Goal: Task Accomplishment & Management: Use online tool/utility

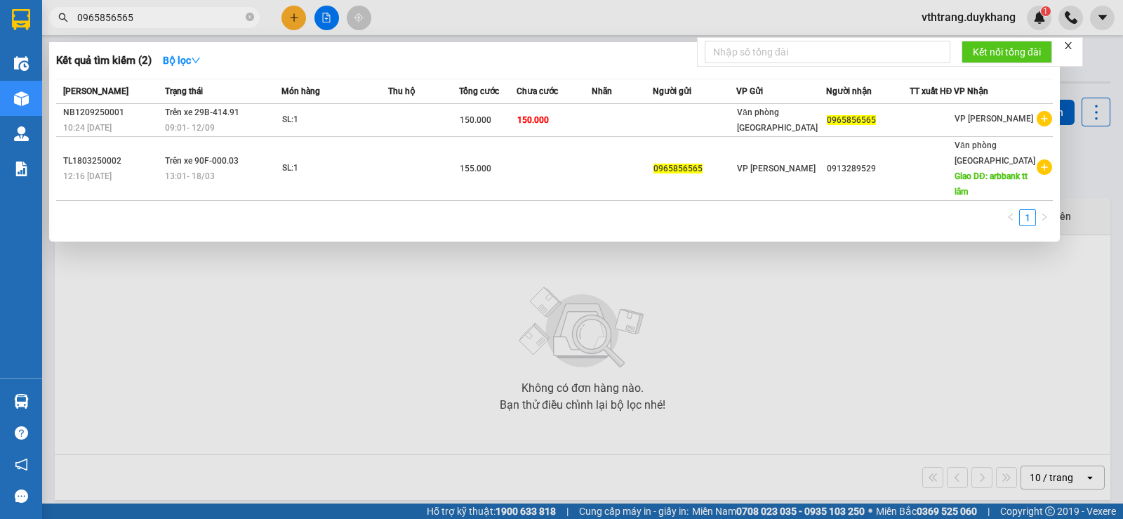
click at [296, 15] on div at bounding box center [561, 259] width 1123 height 519
click at [245, 20] on span "0965856565" at bounding box center [154, 17] width 211 height 21
click at [251, 14] on icon "close-circle" at bounding box center [250, 17] width 8 height 8
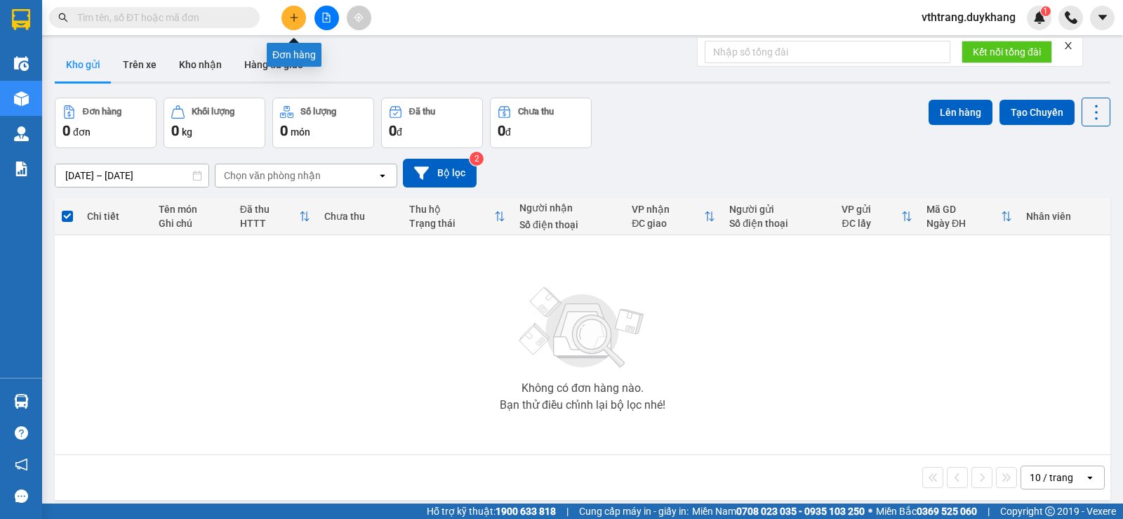
click at [293, 11] on button at bounding box center [293, 18] width 25 height 25
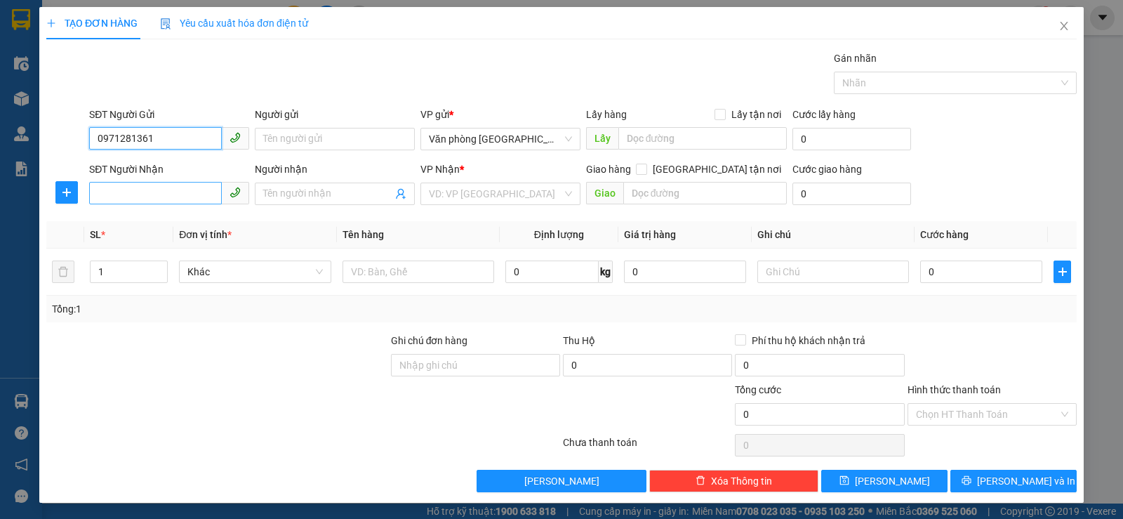
type input "0971281361"
click at [187, 192] on input "SĐT Người Nhận" at bounding box center [155, 193] width 133 height 22
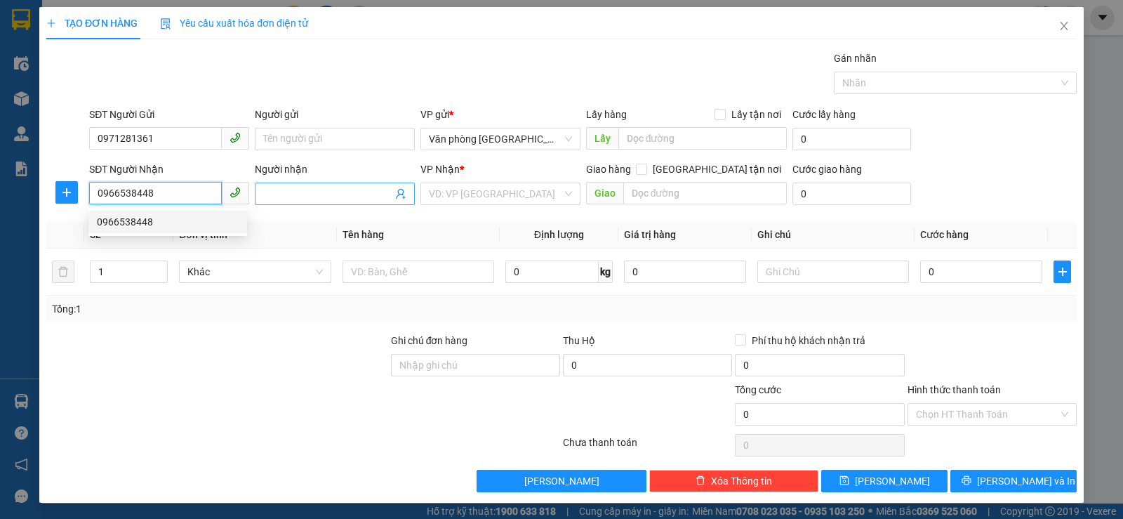
type input "0966538448"
click at [283, 188] on input "Người nhận" at bounding box center [327, 193] width 129 height 15
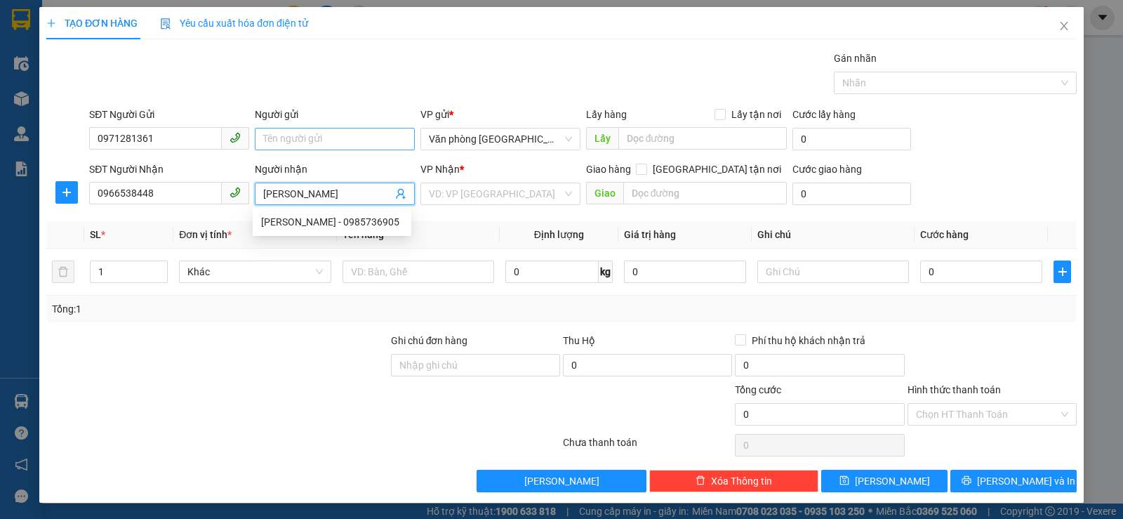
type input "[PERSON_NAME]"
click at [328, 131] on input "Người gửi" at bounding box center [335, 139] width 160 height 22
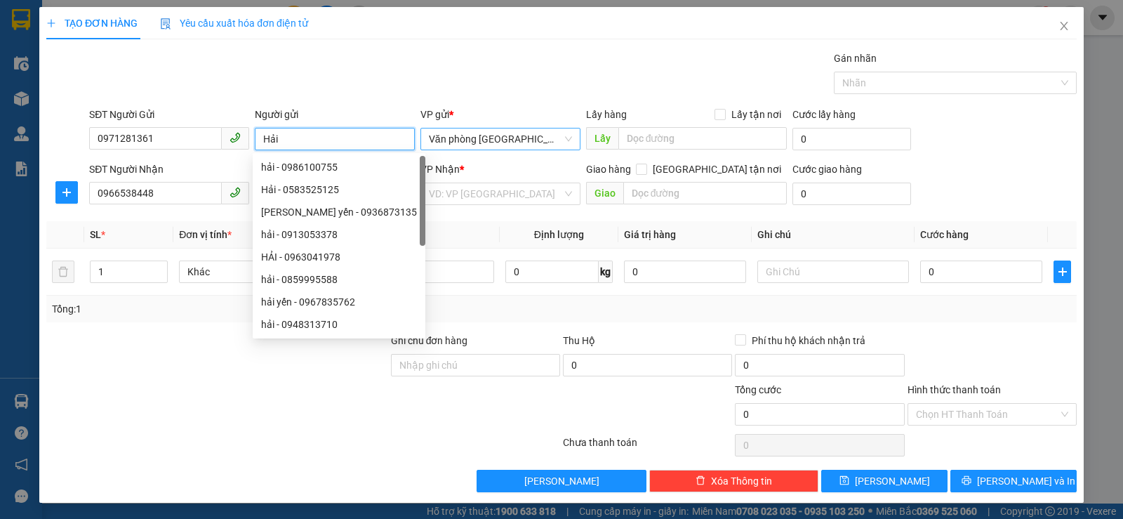
click at [554, 140] on span "Văn phòng [GEOGRAPHIC_DATA]" at bounding box center [500, 138] width 143 height 21
type input "Hải"
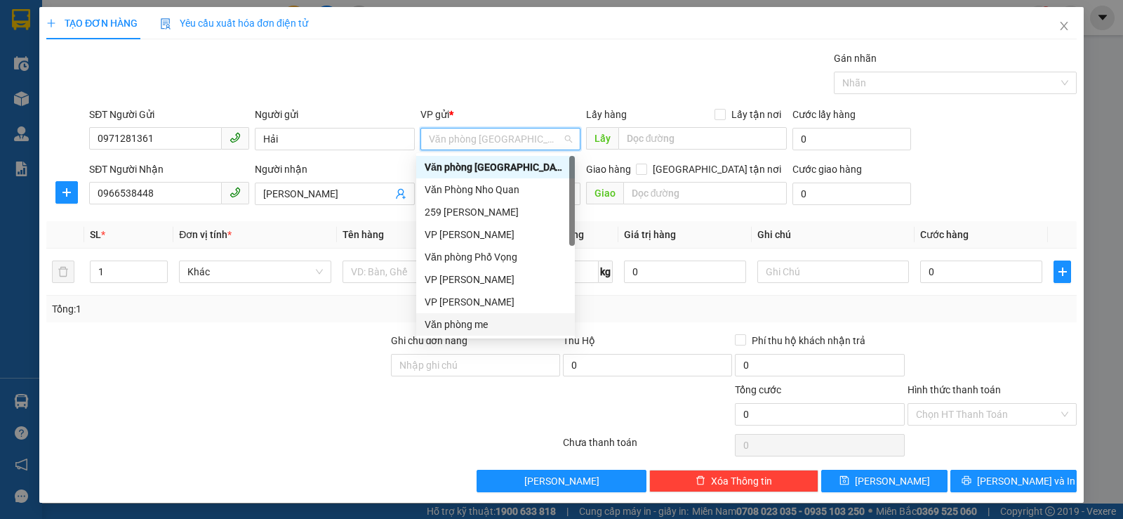
click at [486, 318] on div "Văn phòng me" at bounding box center [496, 323] width 142 height 15
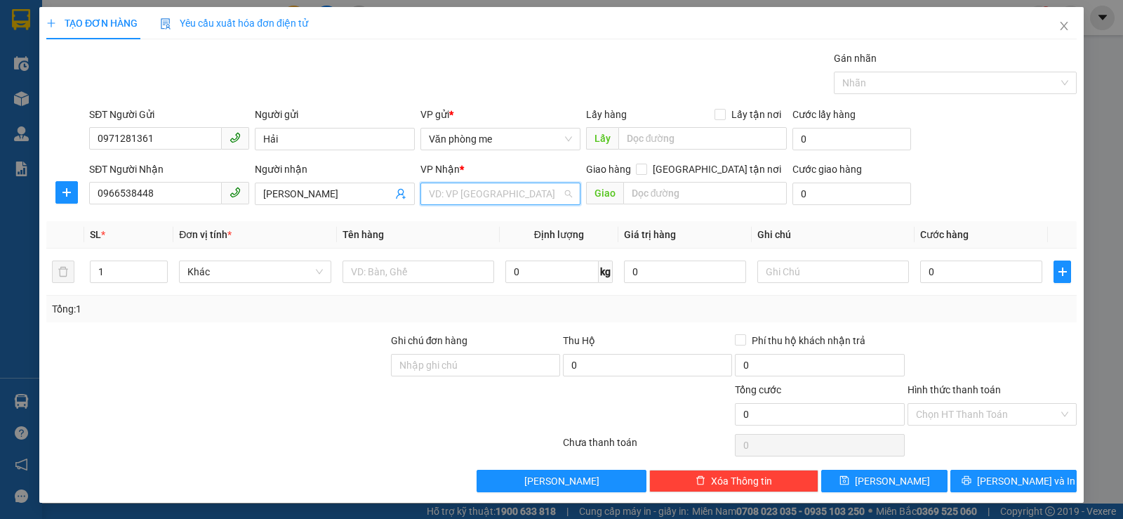
click at [525, 189] on input "search" at bounding box center [495, 193] width 133 height 21
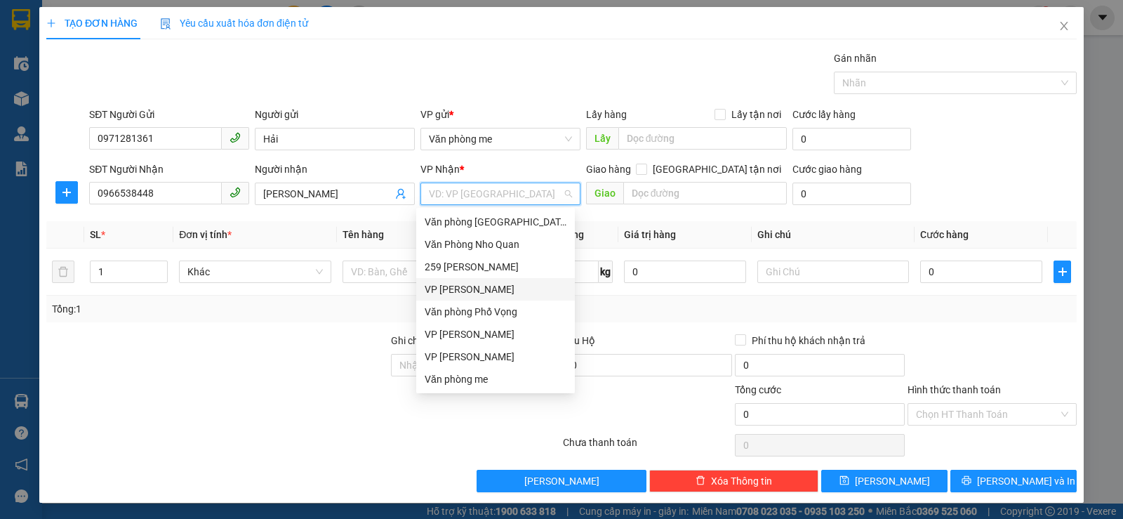
click at [496, 283] on div "VP [PERSON_NAME]" at bounding box center [496, 288] width 142 height 15
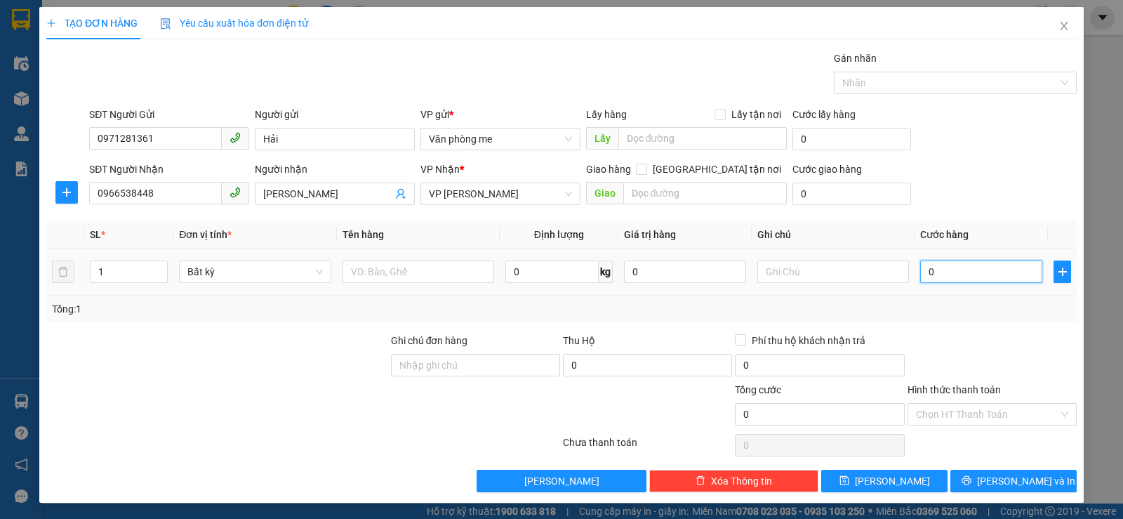
type input "3"
type input "30"
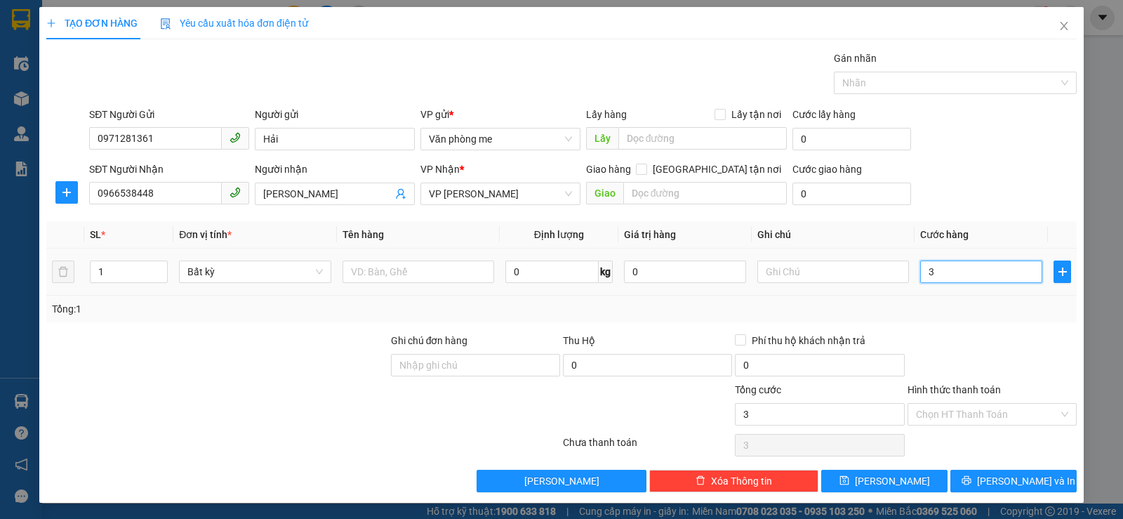
type input "30"
type input "300"
type input "3.000"
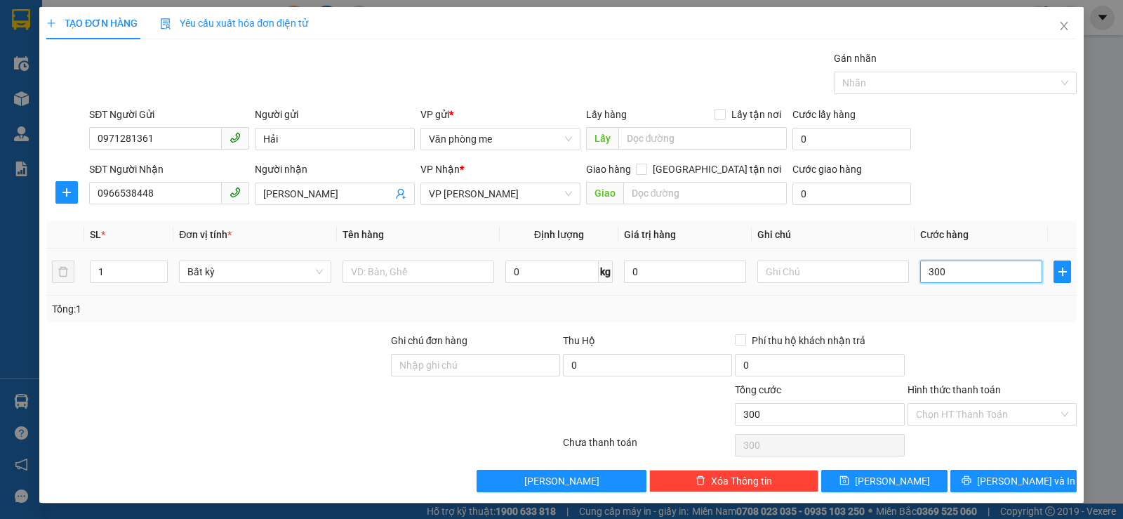
type input "3.000"
type input "30.000"
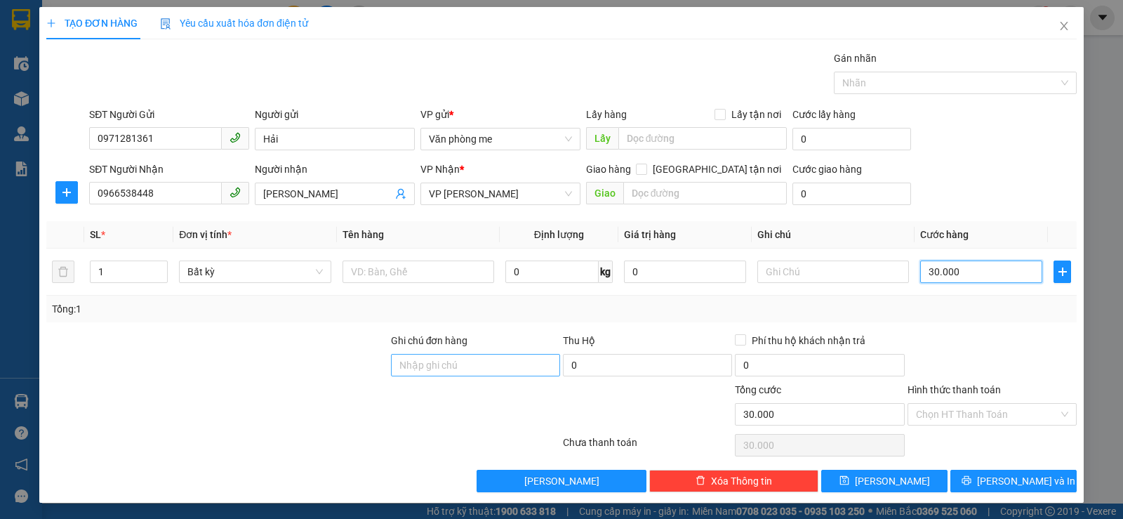
type input "30.000"
click at [514, 363] on input "Ghi chú đơn hàng" at bounding box center [475, 365] width 169 height 22
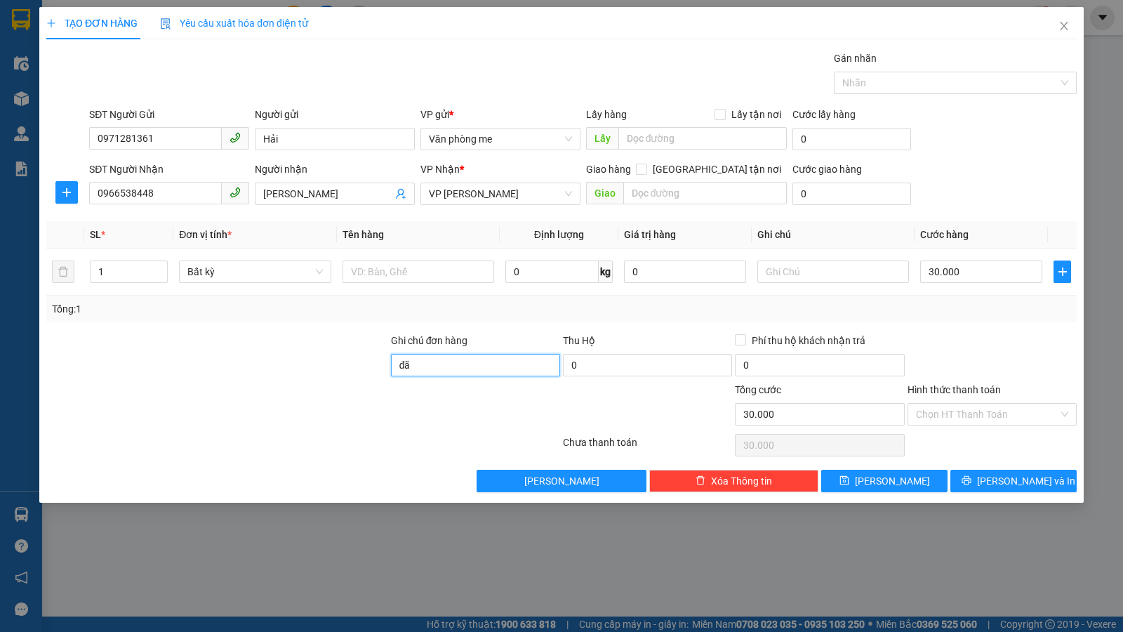
type input "đ"
click at [945, 408] on input "Hình thức thanh toán" at bounding box center [987, 413] width 142 height 21
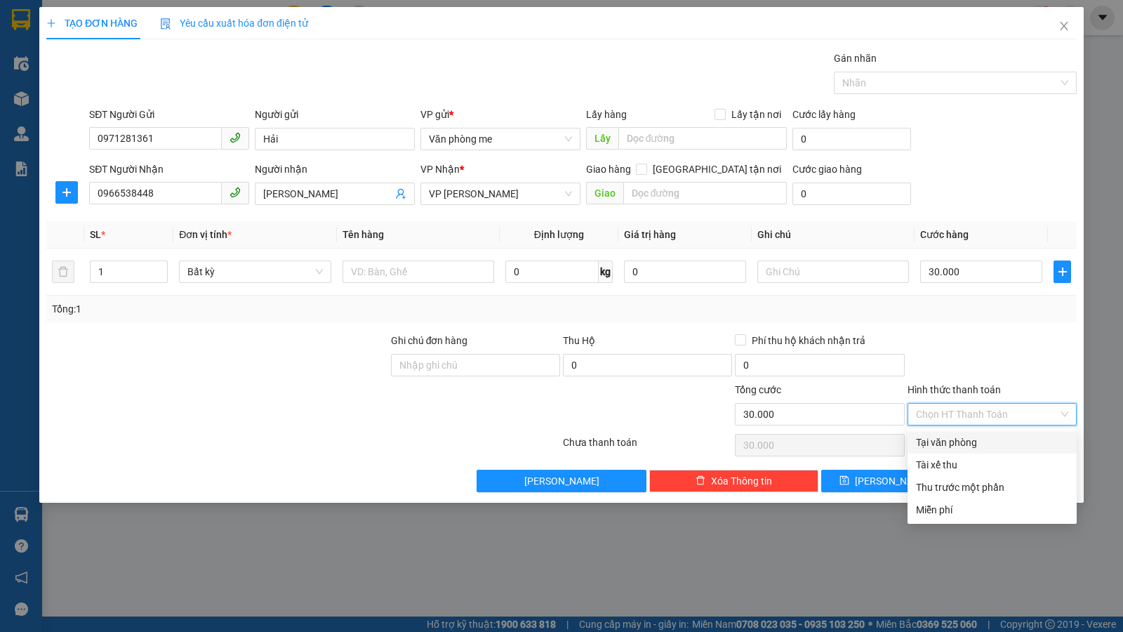
click at [939, 446] on div "Tại văn phòng" at bounding box center [992, 441] width 152 height 15
type input "0"
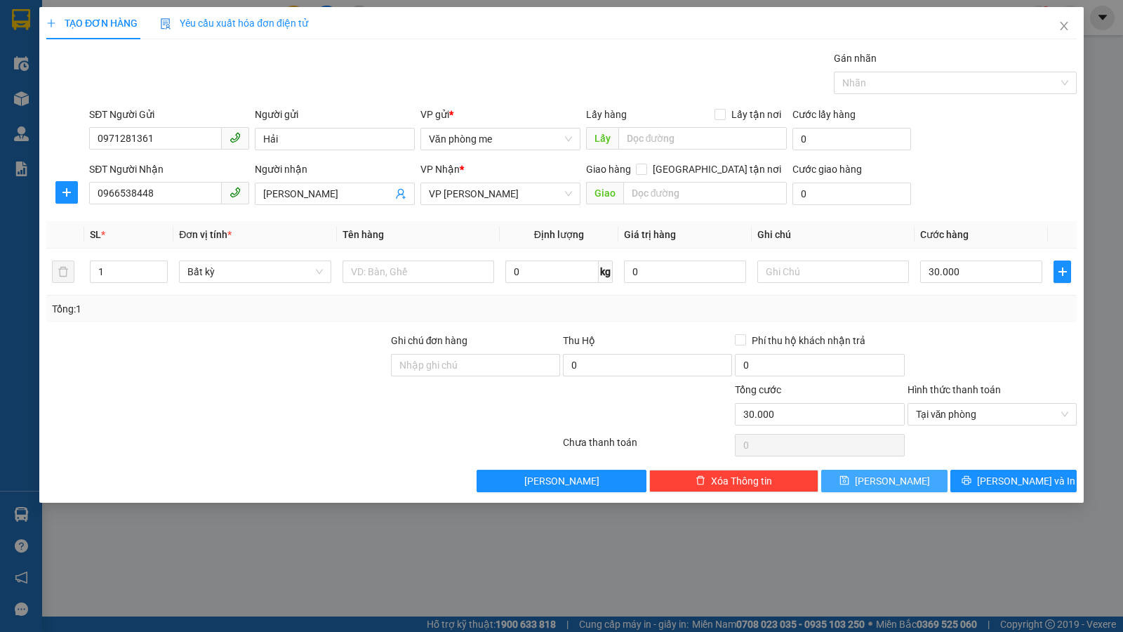
click at [911, 476] on button "[PERSON_NAME]" at bounding box center [884, 480] width 126 height 22
type input "0"
click at [1058, 23] on icon "close" at bounding box center [1063, 25] width 11 height 11
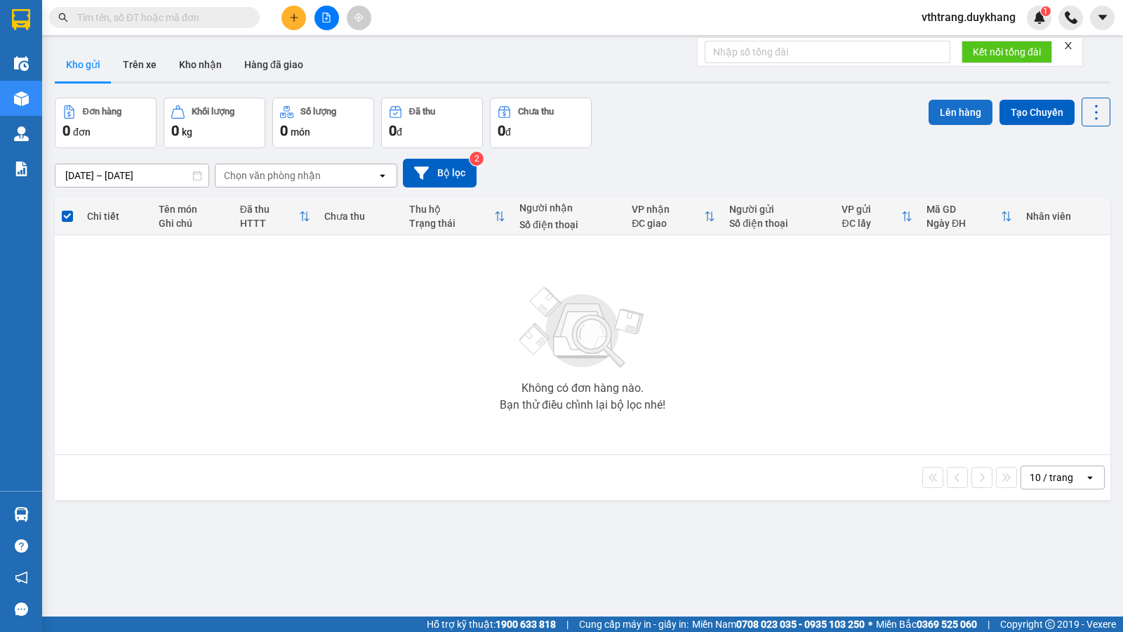
click at [954, 110] on button "Lên hàng" at bounding box center [960, 112] width 64 height 25
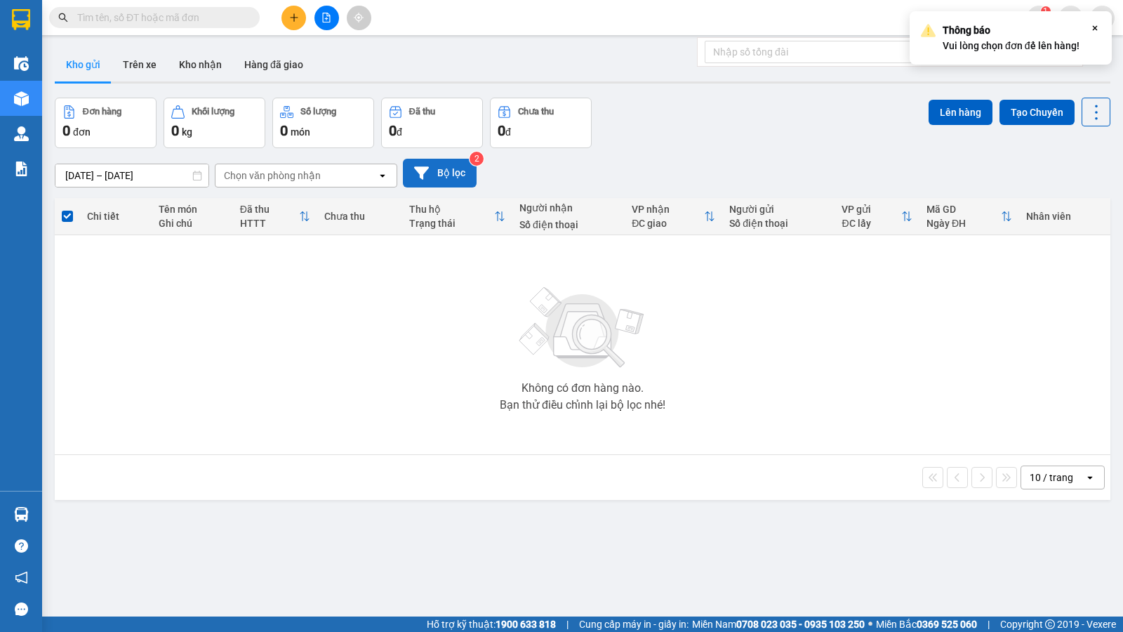
click at [441, 172] on button "Bộ lọc" at bounding box center [440, 173] width 74 height 29
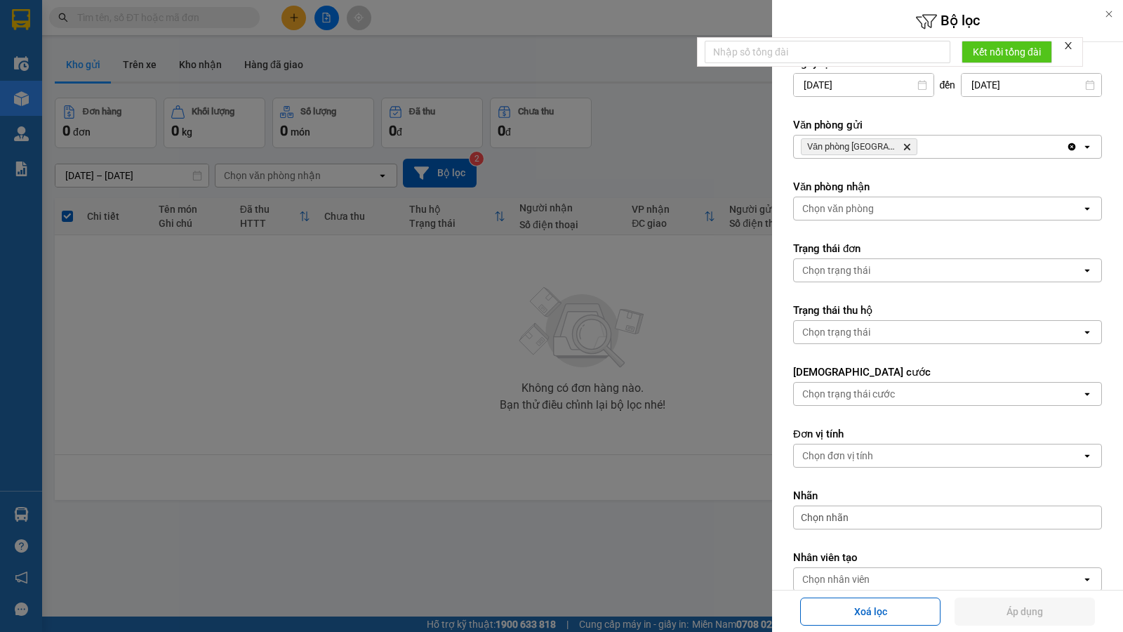
click at [1020, 145] on div "Văn phòng [GEOGRAPHIC_DATA]" at bounding box center [930, 146] width 272 height 22
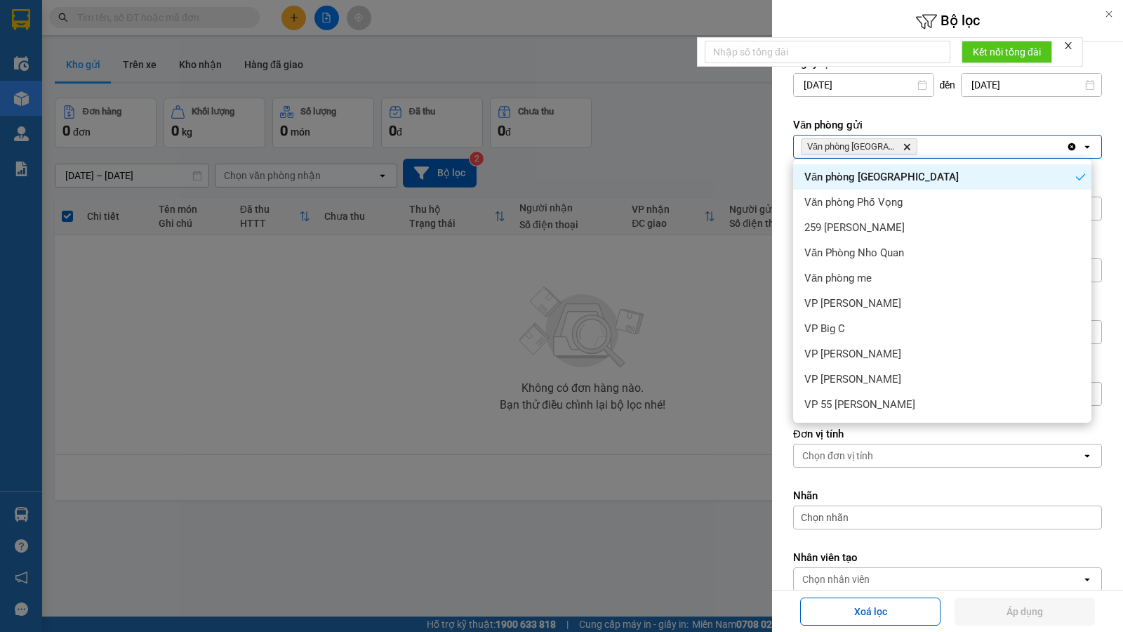
click at [1068, 147] on icon "Clear all" at bounding box center [1072, 147] width 8 height 8
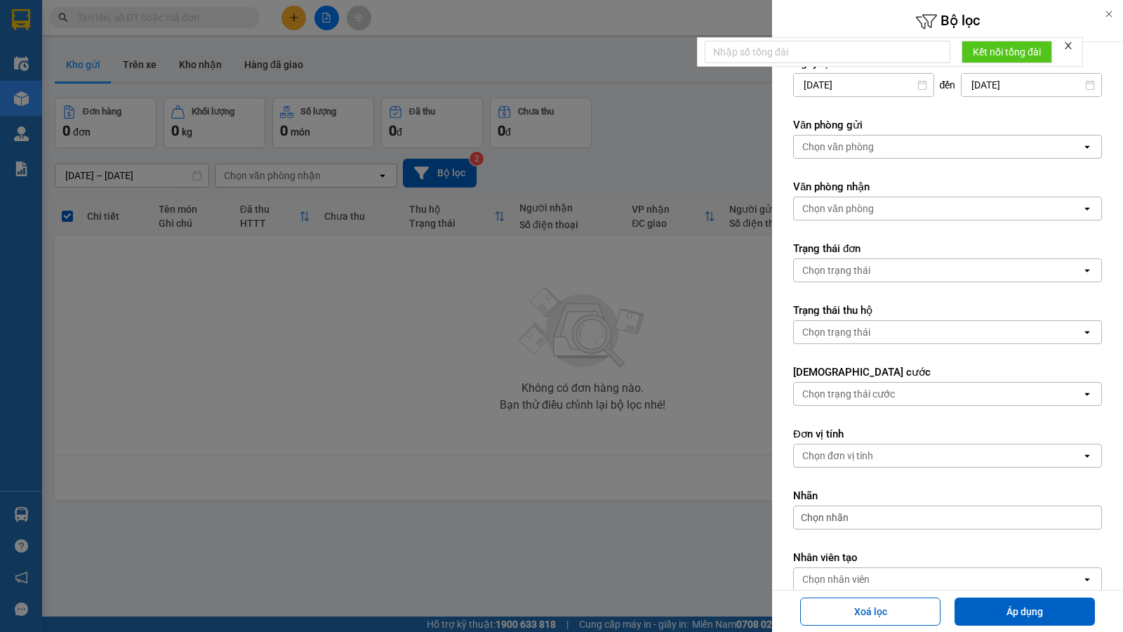
click at [1081, 146] on icon "open" at bounding box center [1086, 146] width 11 height 11
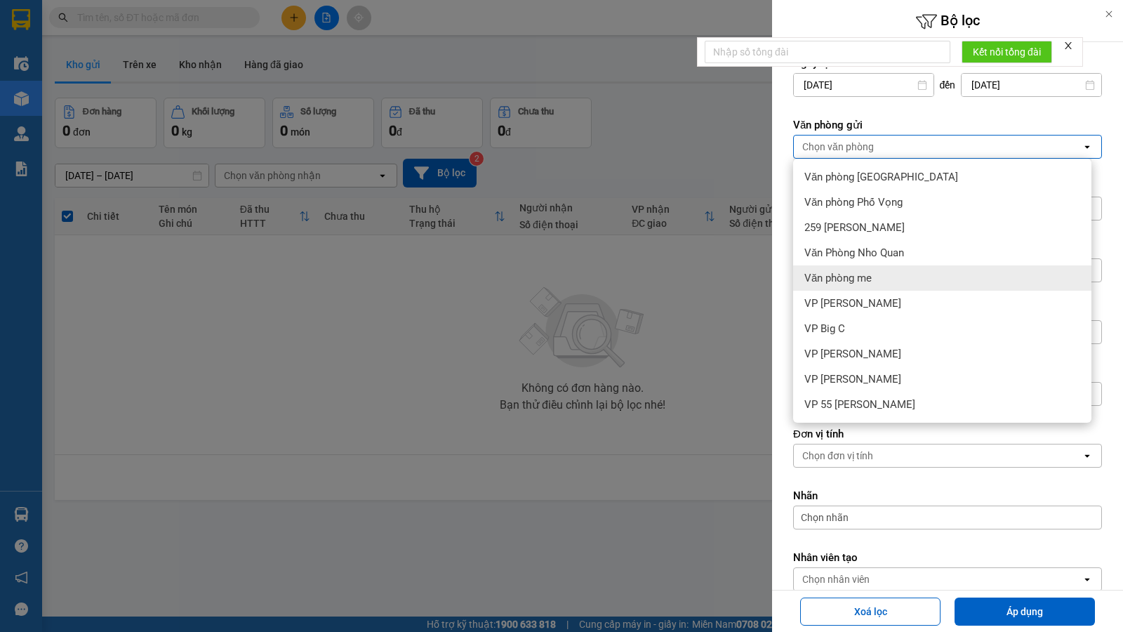
click at [899, 272] on div "Văn phòng me" at bounding box center [942, 277] width 298 height 25
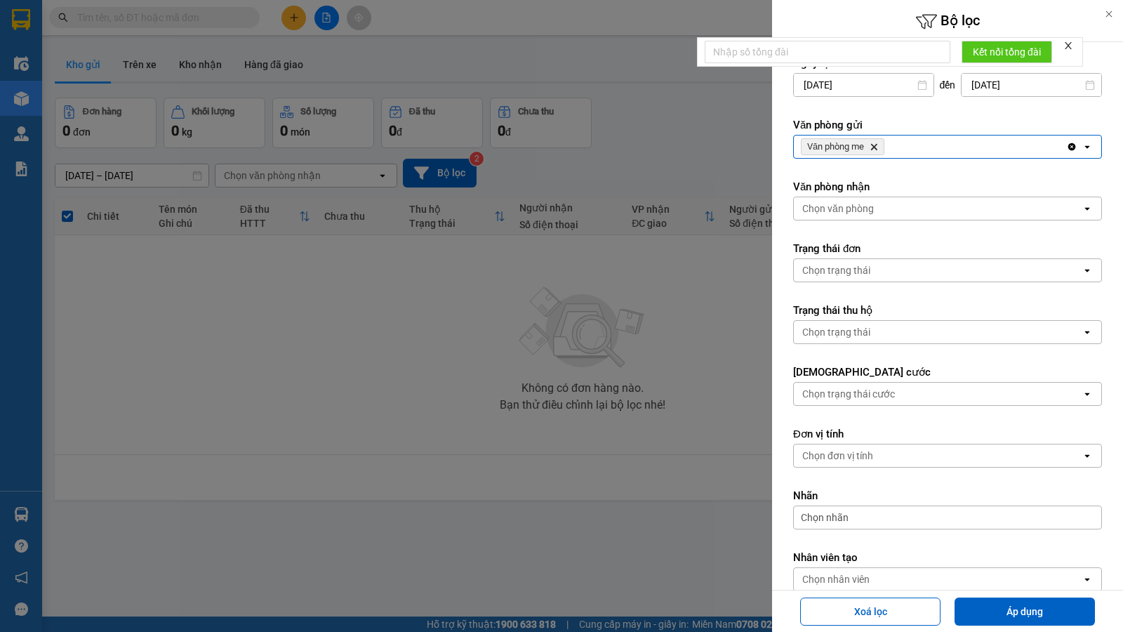
click at [1081, 206] on icon "open" at bounding box center [1086, 208] width 11 height 11
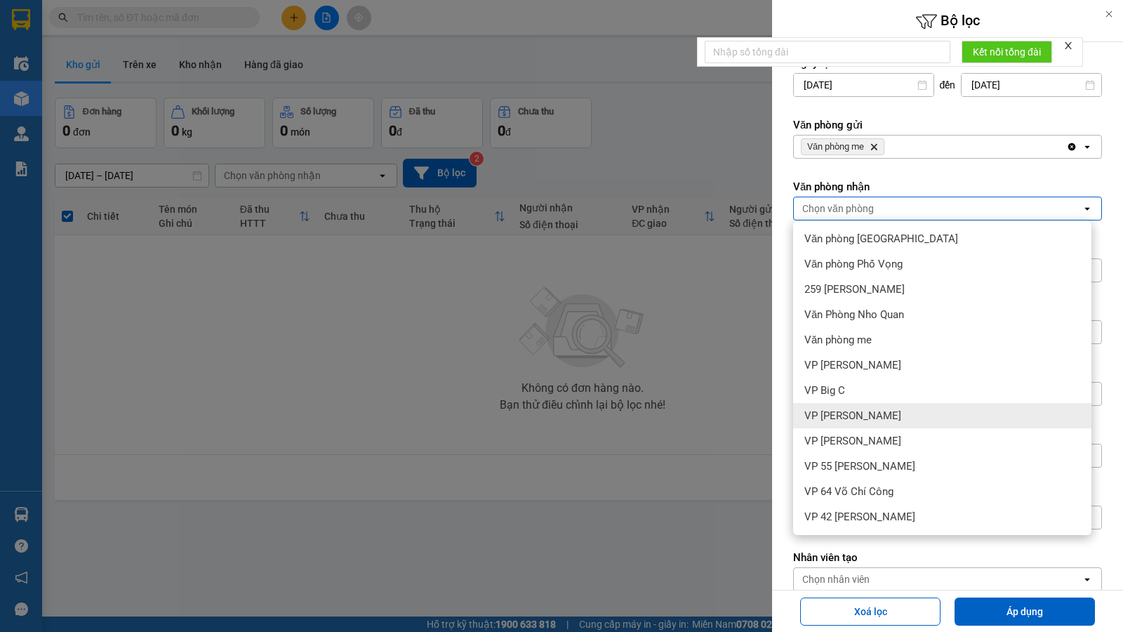
click at [903, 413] on div "VP [PERSON_NAME]" at bounding box center [942, 415] width 298 height 25
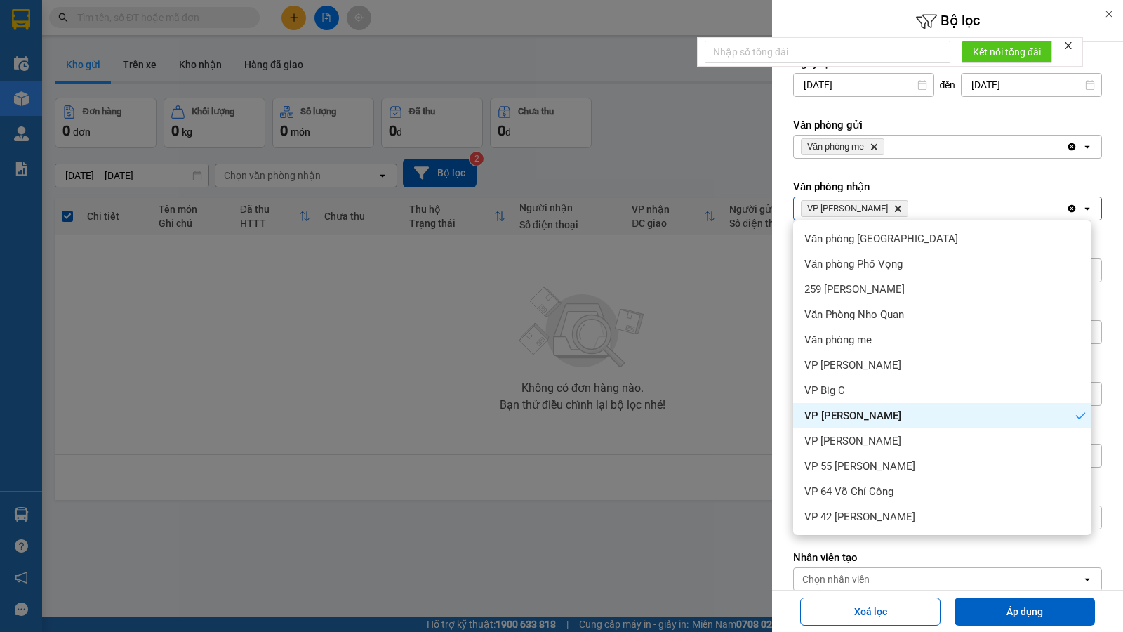
click at [905, 417] on div "VP [PERSON_NAME]" at bounding box center [942, 415] width 298 height 25
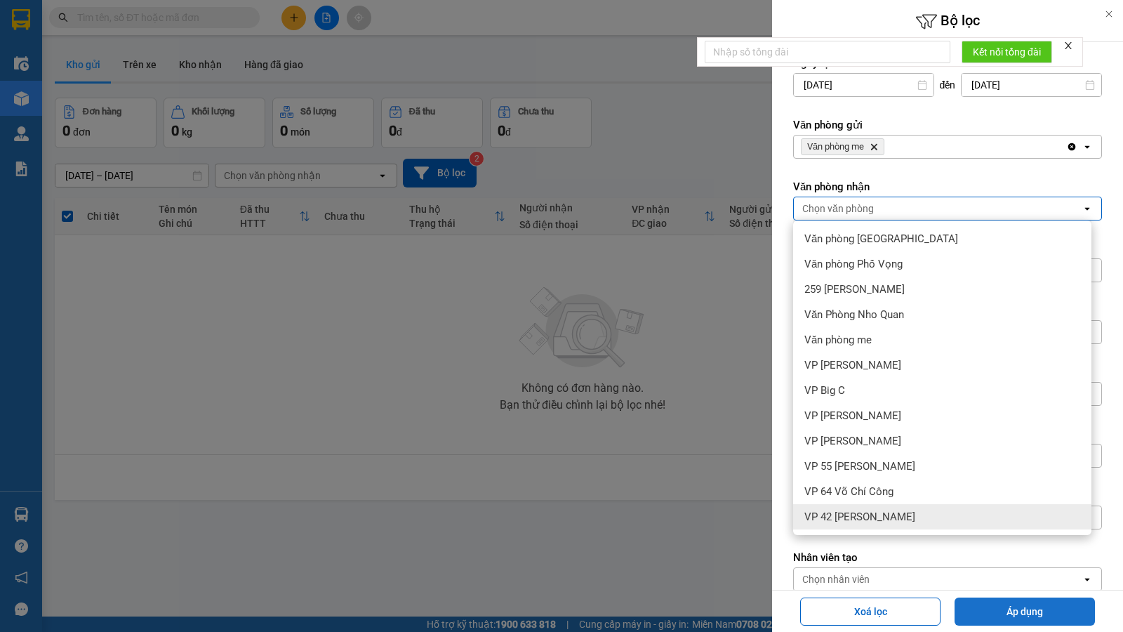
click at [1036, 518] on button "Áp dụng" at bounding box center [1024, 611] width 140 height 28
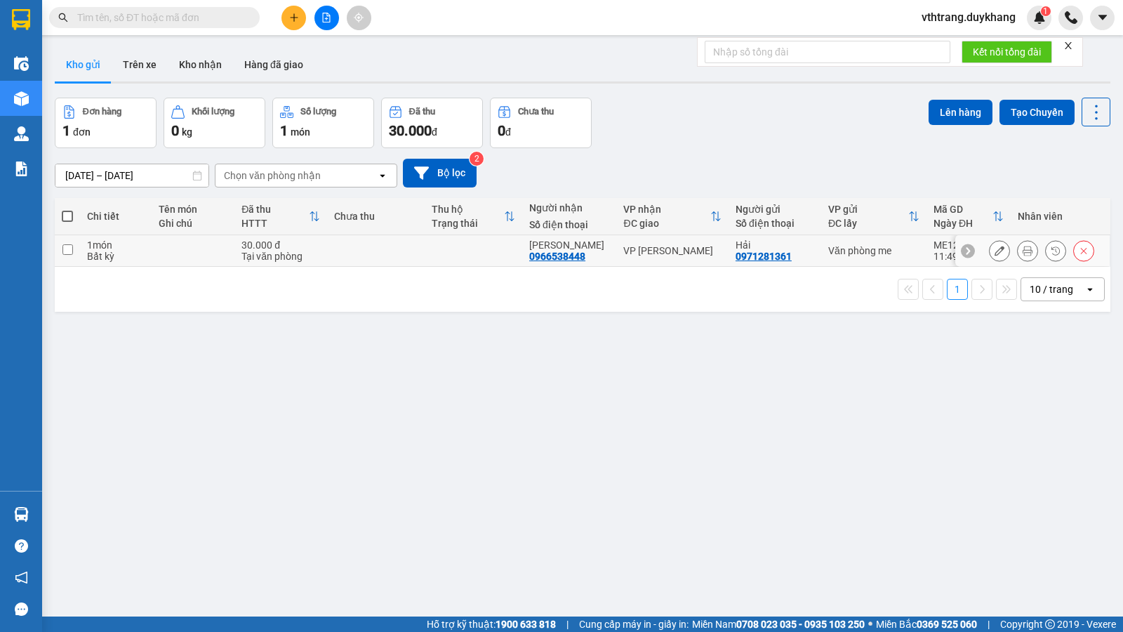
click at [66, 248] on input "checkbox" at bounding box center [67, 249] width 11 height 11
checkbox input "true"
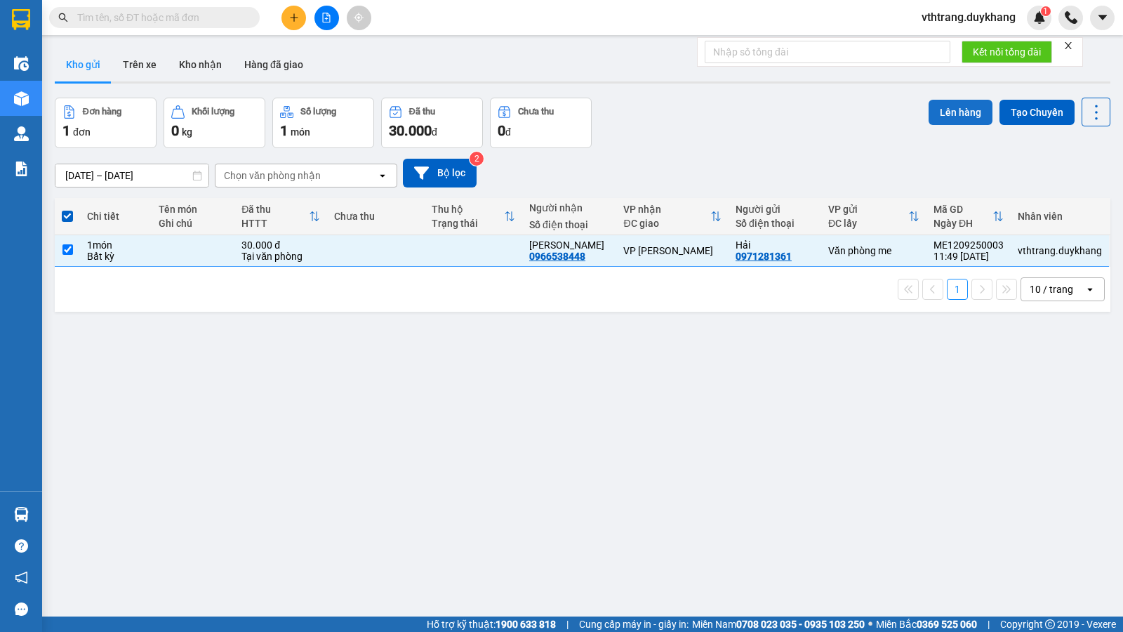
click at [964, 115] on button "Lên hàng" at bounding box center [960, 112] width 64 height 25
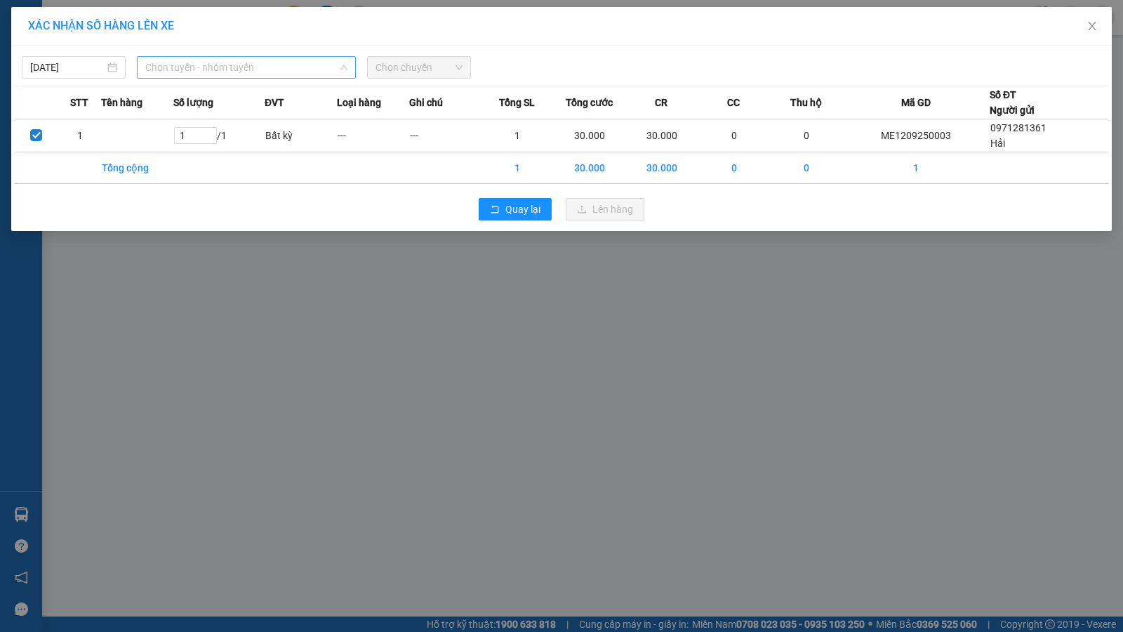
click at [321, 63] on span "Chọn tuyến - nhóm tuyến" at bounding box center [246, 67] width 202 height 21
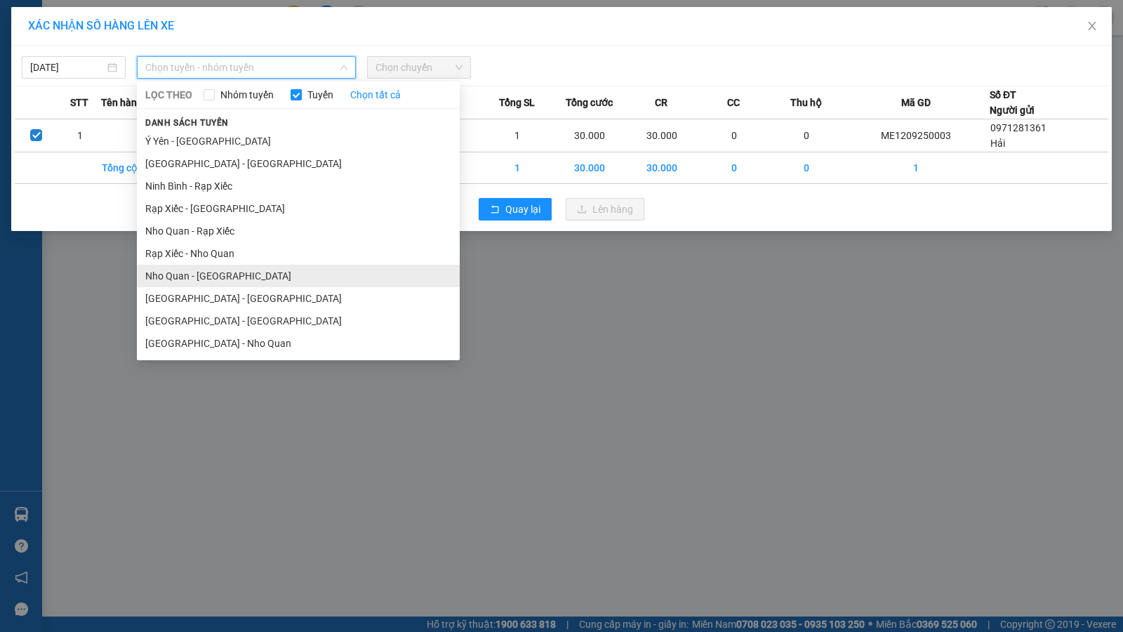
click at [226, 272] on li "Nho Quan - [GEOGRAPHIC_DATA]" at bounding box center [298, 276] width 323 height 22
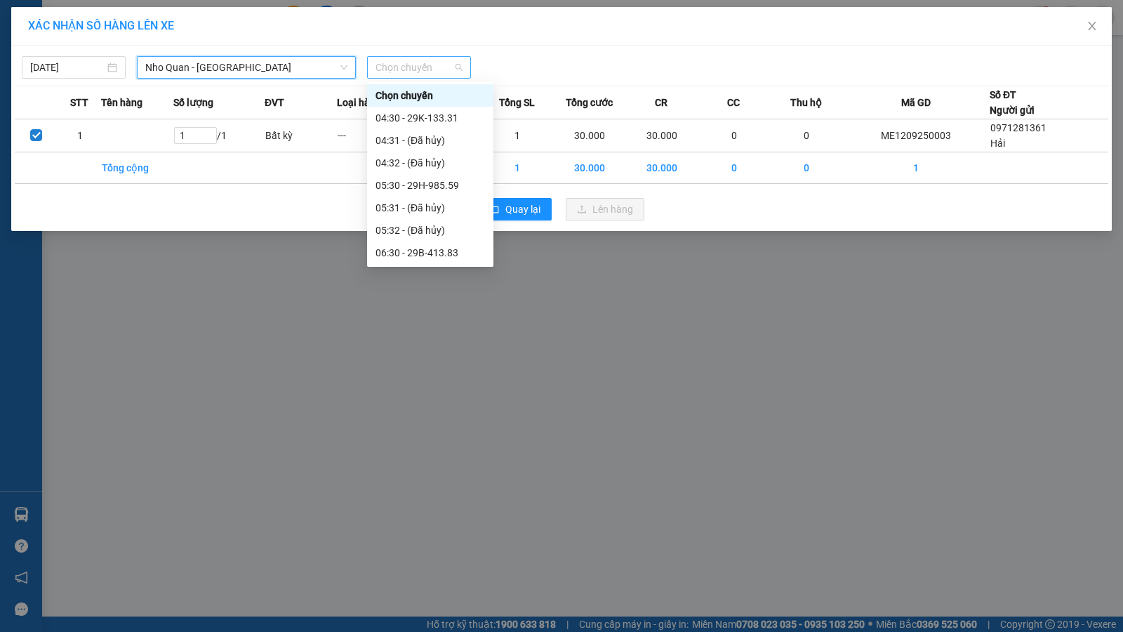
click at [454, 67] on span "Chọn chuyến" at bounding box center [418, 67] width 87 height 21
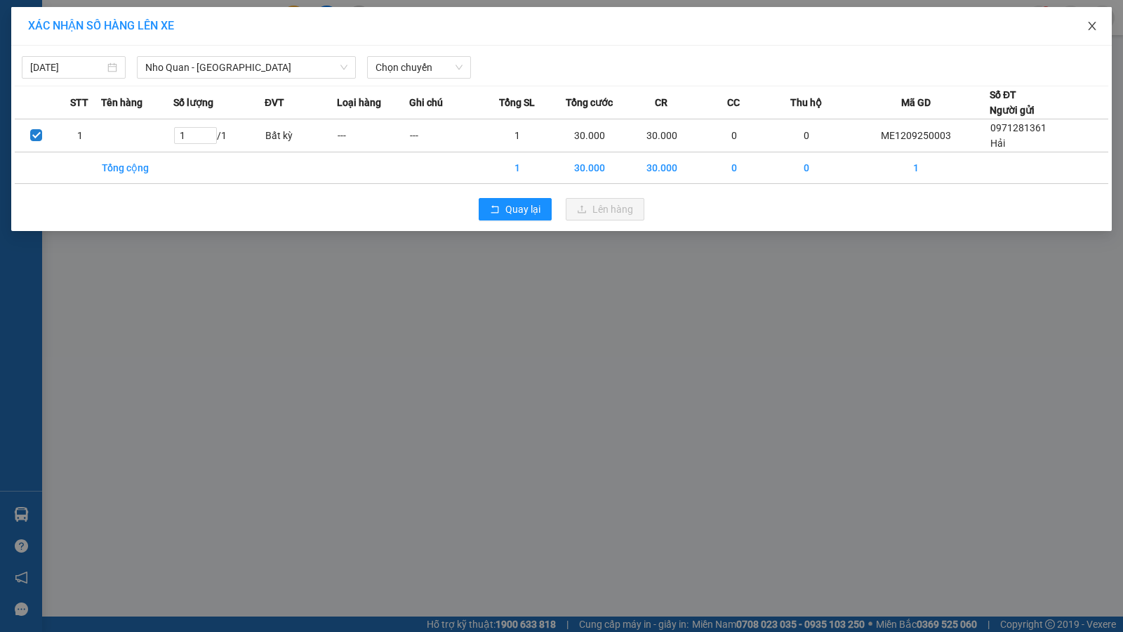
click at [1089, 25] on icon "close" at bounding box center [1091, 25] width 11 height 11
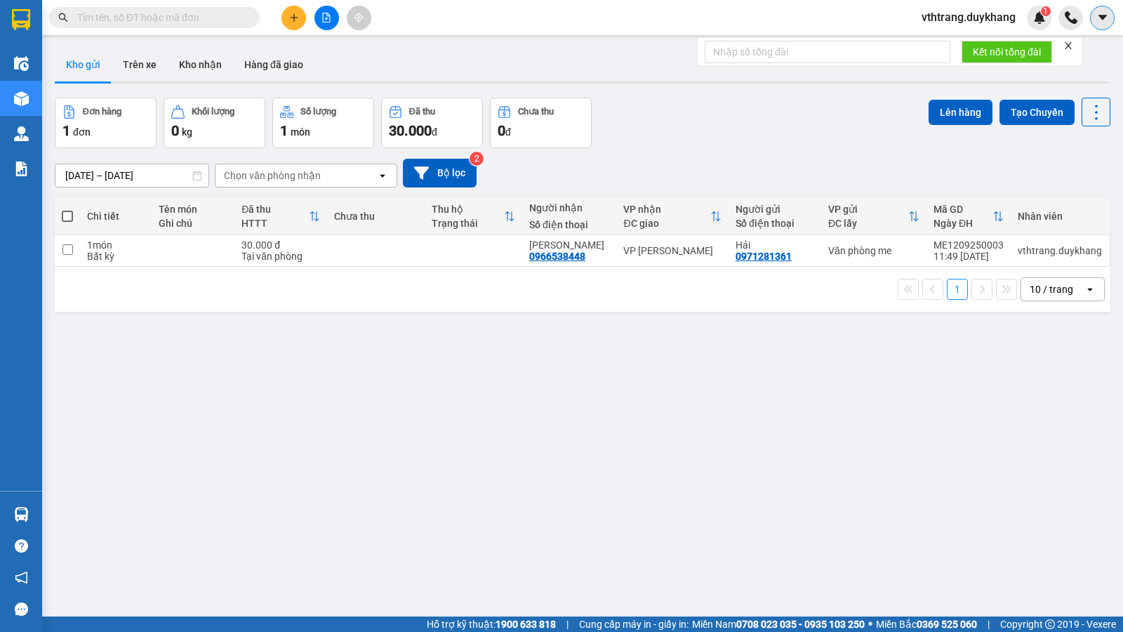
click at [1101, 20] on icon "caret-down" at bounding box center [1102, 17] width 13 height 13
click at [723, 126] on div "Đơn hàng 1 đơn Khối lượng 0 kg Số lượng 1 món Đã thu 30.000 đ Chưa thu 0 đ Lên …" at bounding box center [582, 123] width 1055 height 51
drag, startPoint x: 63, startPoint y: 243, endPoint x: 142, endPoint y: 245, distance: 78.6
click at [69, 243] on td at bounding box center [67, 251] width 25 height 32
checkbox input "true"
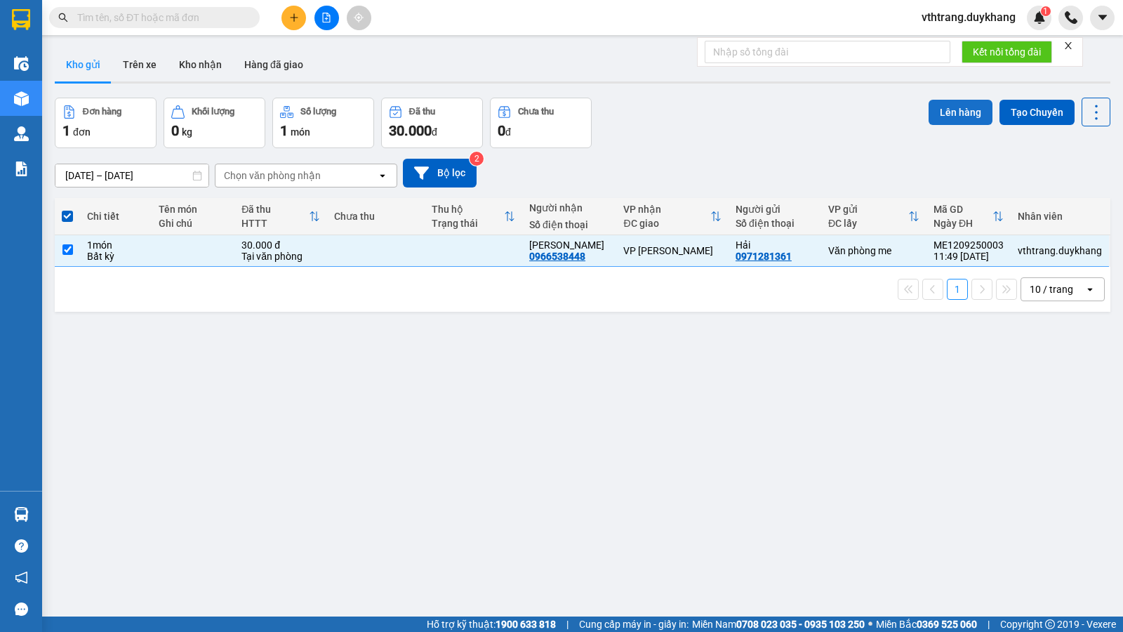
click at [947, 100] on button "Lên hàng" at bounding box center [960, 112] width 64 height 25
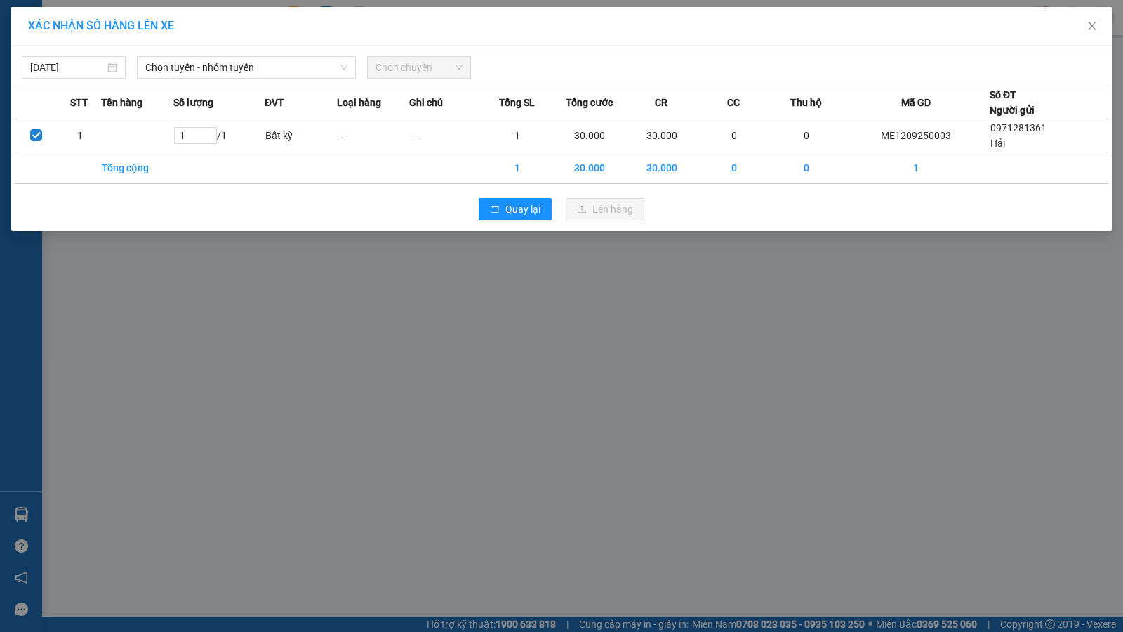
click at [434, 67] on span "Chọn chuyến" at bounding box center [418, 67] width 87 height 21
click at [241, 66] on span "Chọn tuyến - nhóm tuyến" at bounding box center [246, 67] width 202 height 21
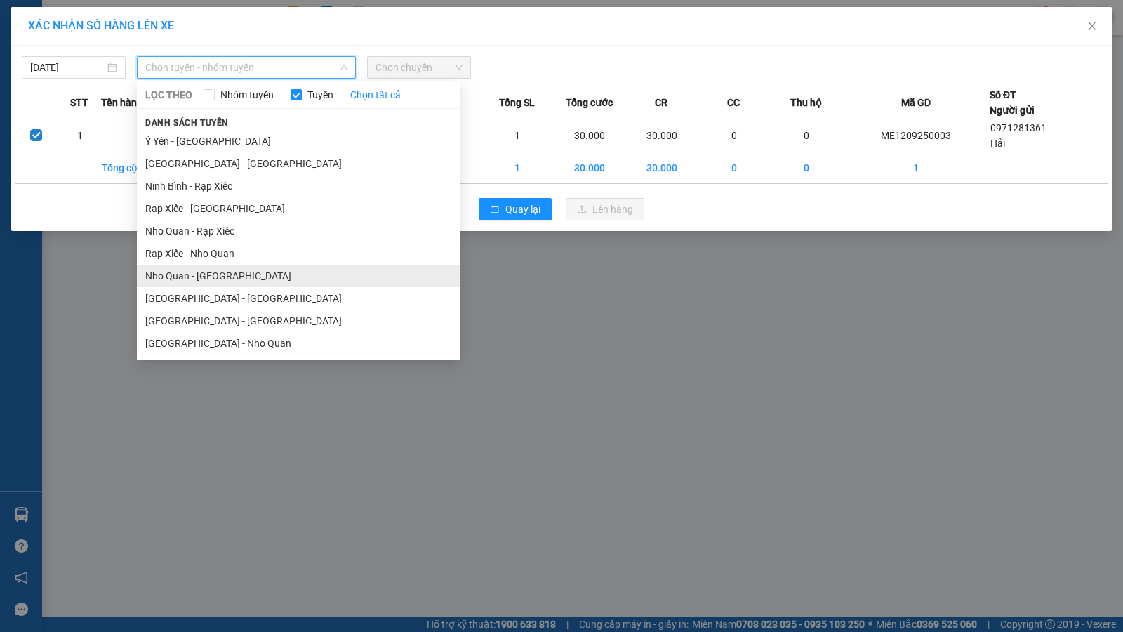
click at [212, 272] on li "Nho Quan - [GEOGRAPHIC_DATA]" at bounding box center [298, 276] width 323 height 22
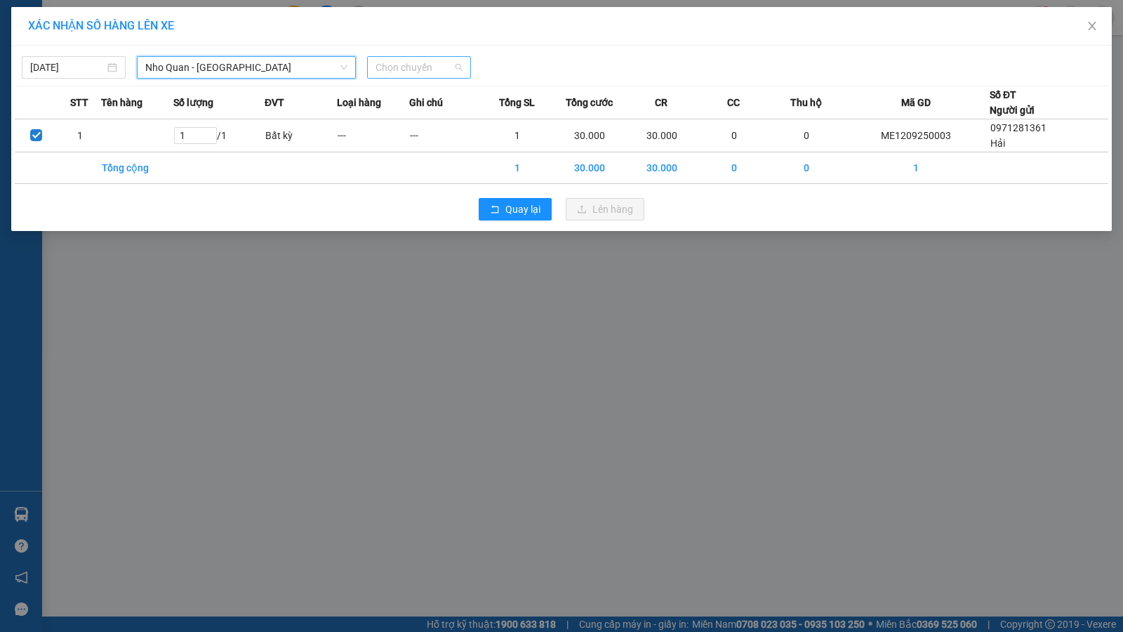
click at [406, 68] on span "Chọn chuyến" at bounding box center [418, 67] width 87 height 21
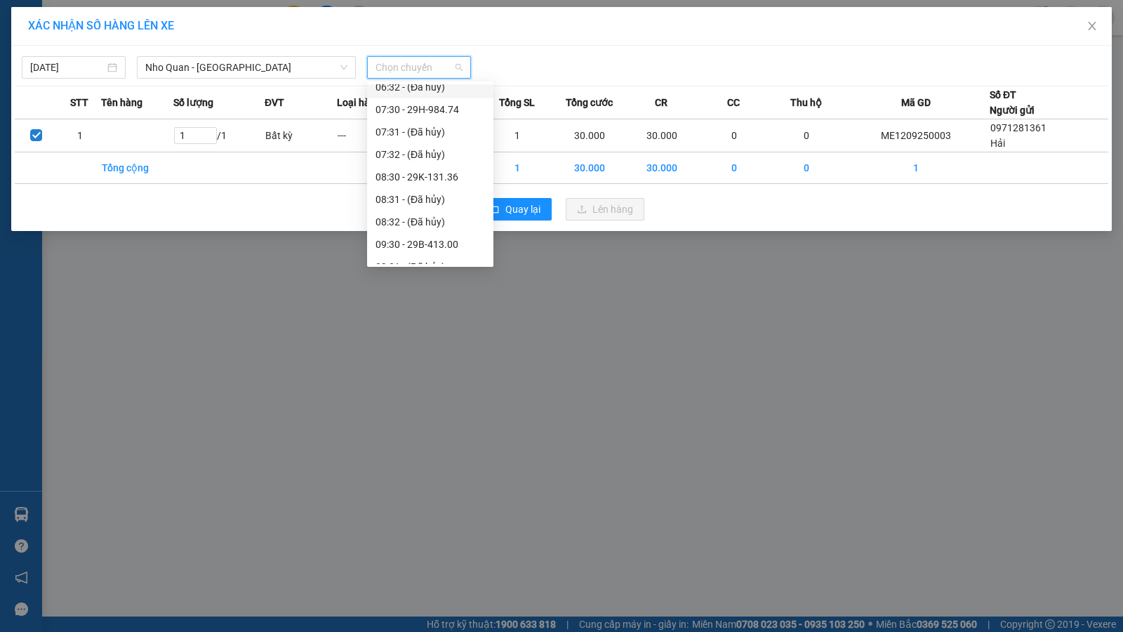
scroll to position [421, 0]
click at [438, 184] on div "11:31 - 29B-414.14" at bounding box center [429, 190] width 109 height 15
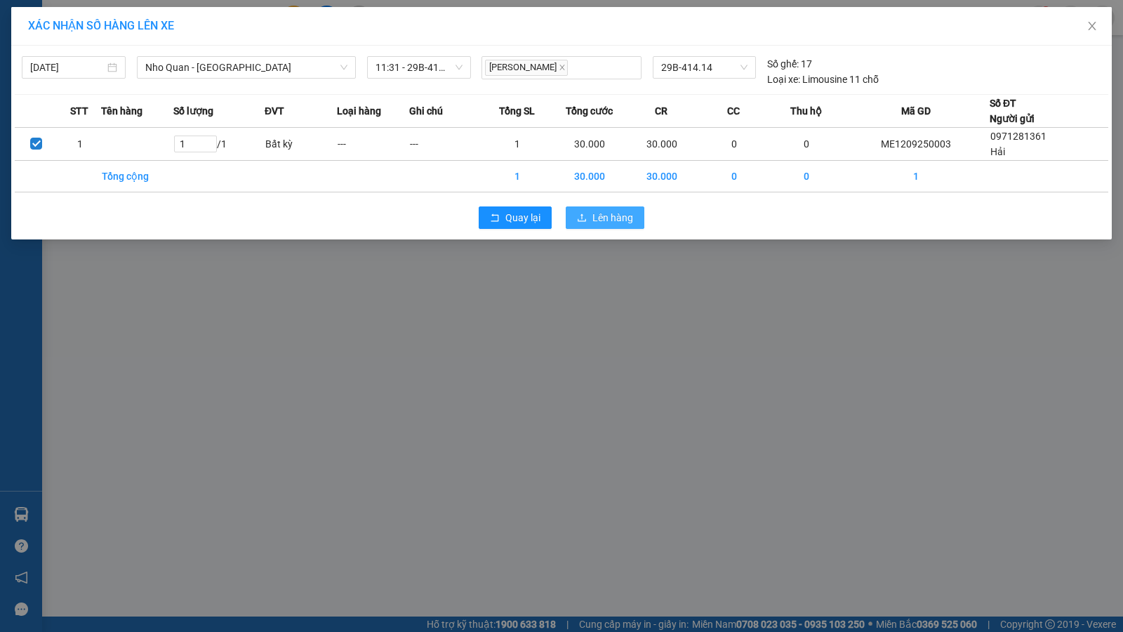
click at [606, 213] on span "Lên hàng" at bounding box center [612, 217] width 41 height 15
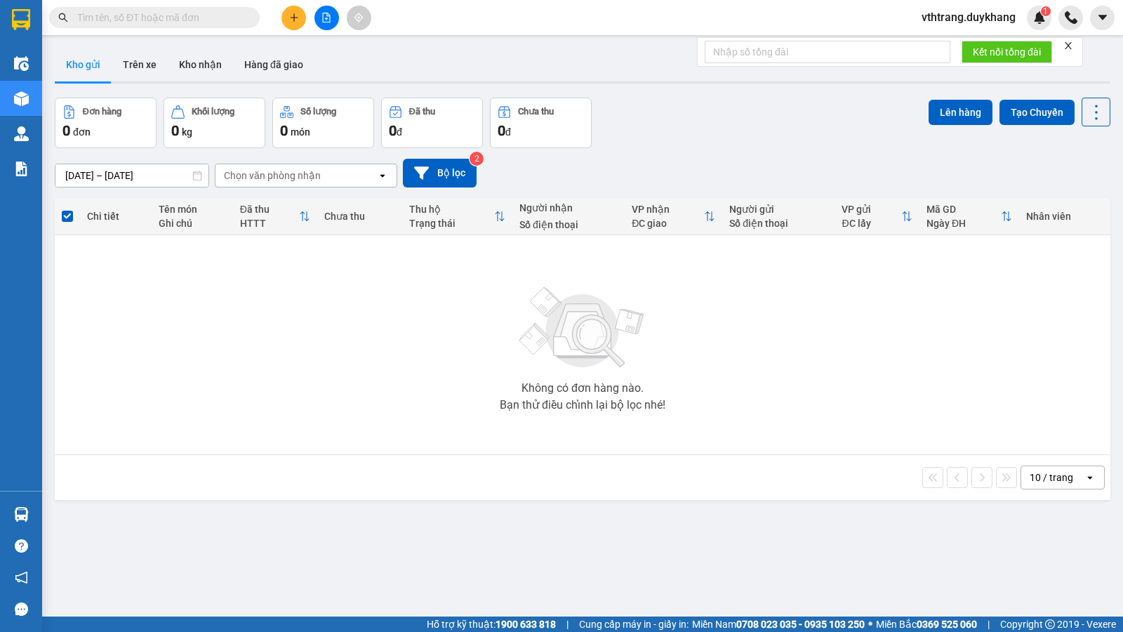
click at [195, 18] on input "text" at bounding box center [160, 17] width 166 height 15
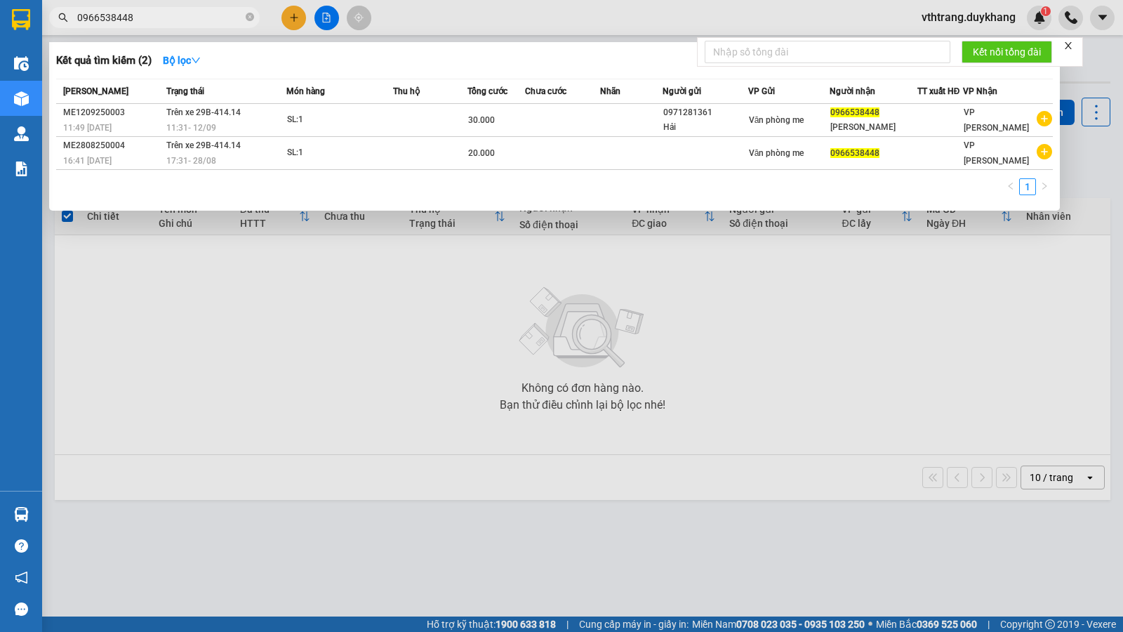
type input "0966538448"
click at [1102, 72] on div at bounding box center [561, 316] width 1123 height 632
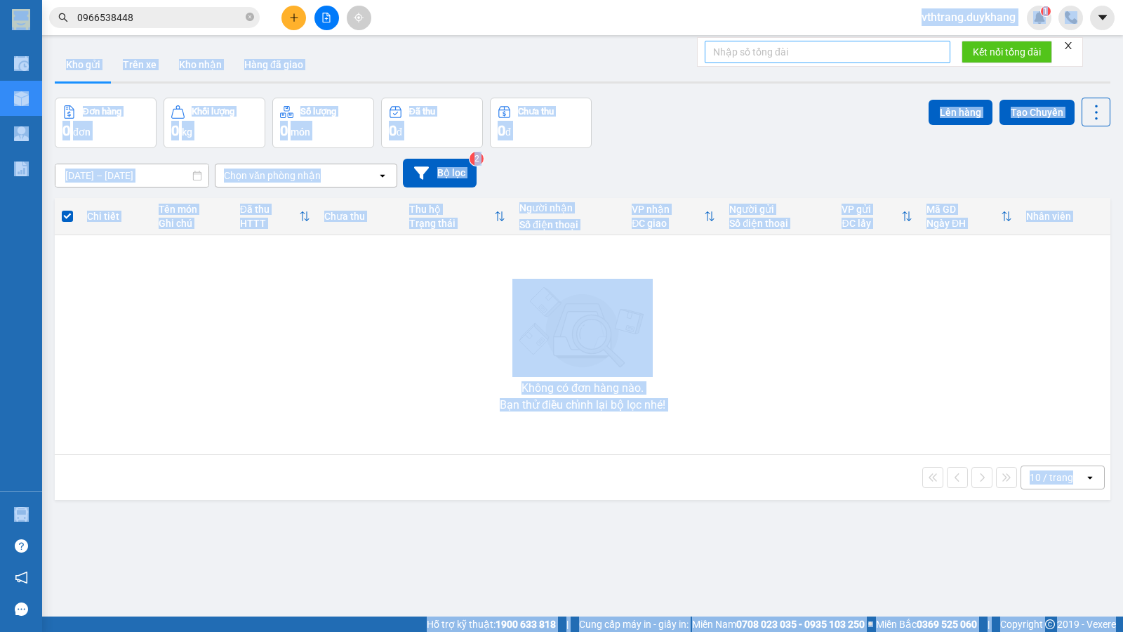
drag, startPoint x: 762, startPoint y: 10, endPoint x: 766, endPoint y: 53, distance: 43.0
click at [766, 53] on body "Kết quả tìm kiếm ( 2 ) Bộ lọc Mã ĐH Trạng thái Món hàng Thu hộ Tổng cước Chưa c…" at bounding box center [561, 316] width 1123 height 632
click at [812, 119] on div "Đơn hàng 0 đơn Khối lượng 0 kg Số lượng 0 món Đã thu 0 đ Chưa thu 0 đ Lên hàng …" at bounding box center [582, 123] width 1055 height 51
click at [721, 119] on div "Đơn hàng 0 đơn Khối lượng 0 kg Số lượng 0 món Đã thu 0 đ Chưa thu 0 đ Lên hàng …" at bounding box center [582, 123] width 1055 height 51
click at [801, 372] on div "Không có đơn hàng nào. Bạn thử điều chỉnh lại bộ lọc nhé!" at bounding box center [582, 344] width 1041 height 211
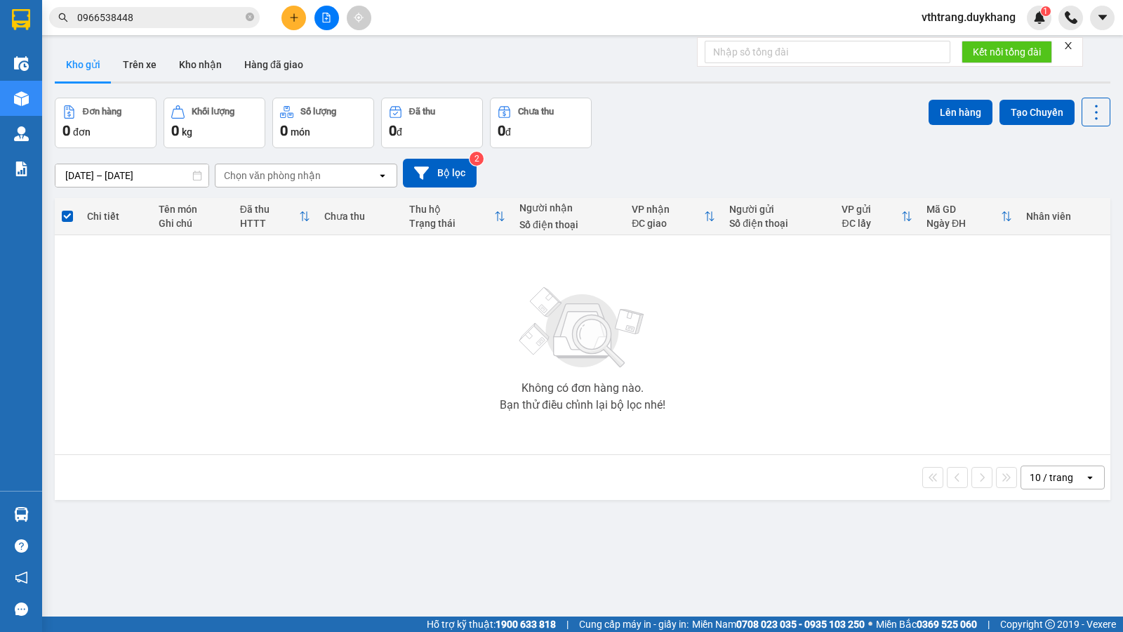
click at [816, 366] on div "Không có đơn hàng nào. Bạn thử điều chỉnh lại bộ lọc nhé!" at bounding box center [582, 344] width 1041 height 211
click at [1102, 17] on icon "caret-down" at bounding box center [1101, 17] width 8 height 5
click at [1059, 167] on div "[DATE] – [DATE] Press the down arrow key to interact with the calendar and sele…" at bounding box center [582, 173] width 1055 height 29
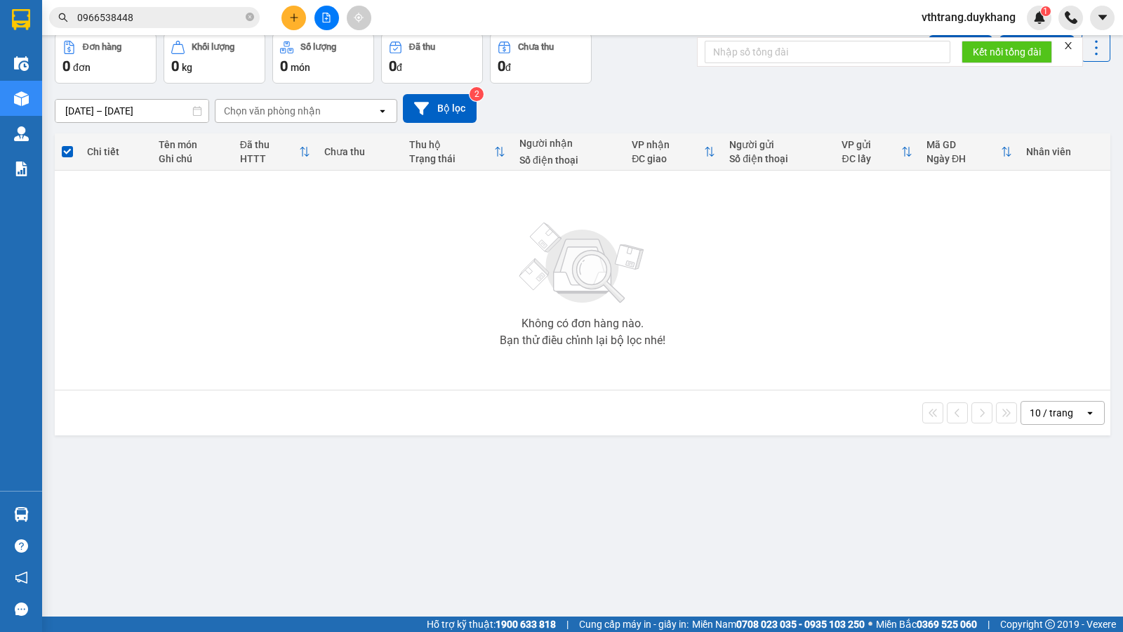
drag, startPoint x: 124, startPoint y: 631, endPoint x: 119, endPoint y: 596, distance: 35.3
click at [121, 518] on section "Kết quả tìm kiếm ( 2 ) Bộ lọc Mã ĐH Trạng thái Món hàng Thu hộ Tổng cước Chưa c…" at bounding box center [561, 316] width 1123 height 632
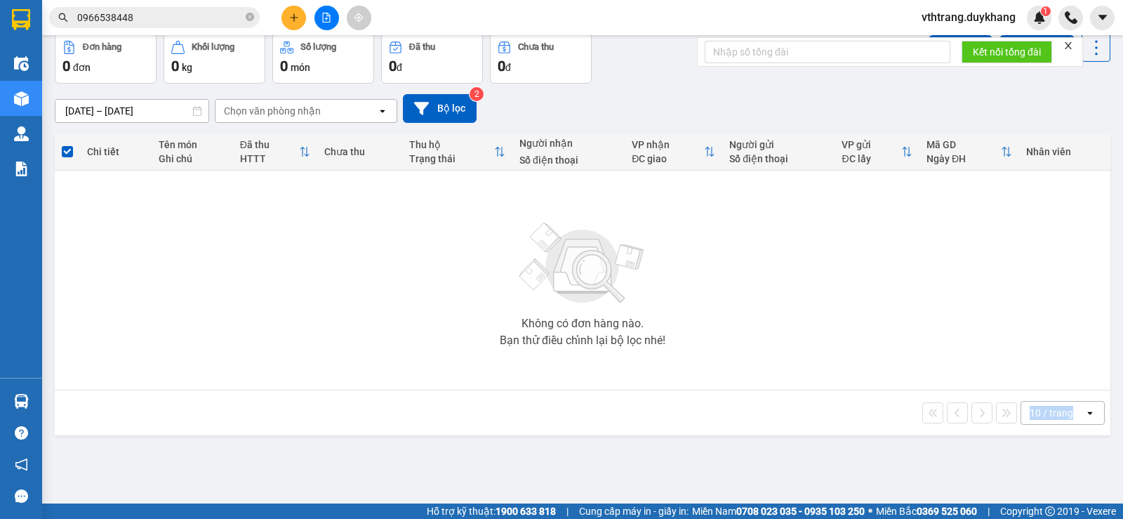
scroll to position [0, 0]
